Goal: Task Accomplishment & Management: Manage account settings

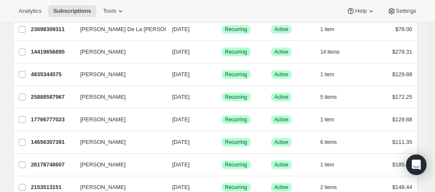
scroll to position [85, 0]
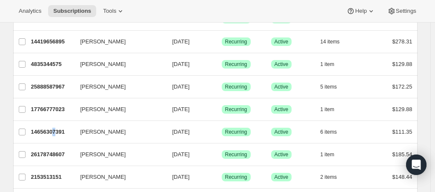
click at [57, 129] on p "14656307391" at bounding box center [52, 132] width 43 height 9
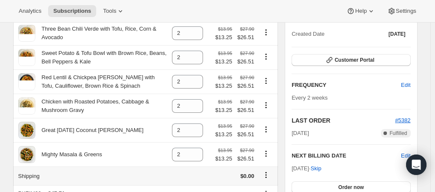
scroll to position [85, 0]
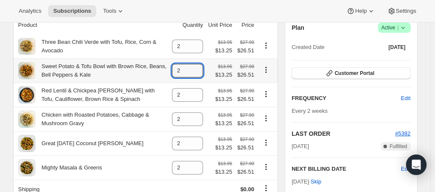
click at [201, 72] on icon at bounding box center [196, 73] width 9 height 9
type input "1"
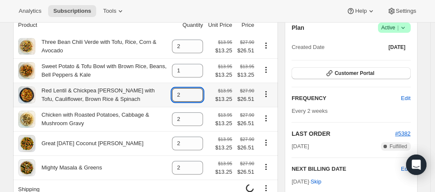
click at [201, 97] on icon at bounding box center [196, 97] width 9 height 9
type input "1"
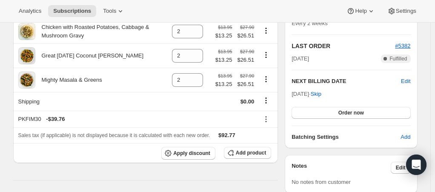
scroll to position [213, 0]
